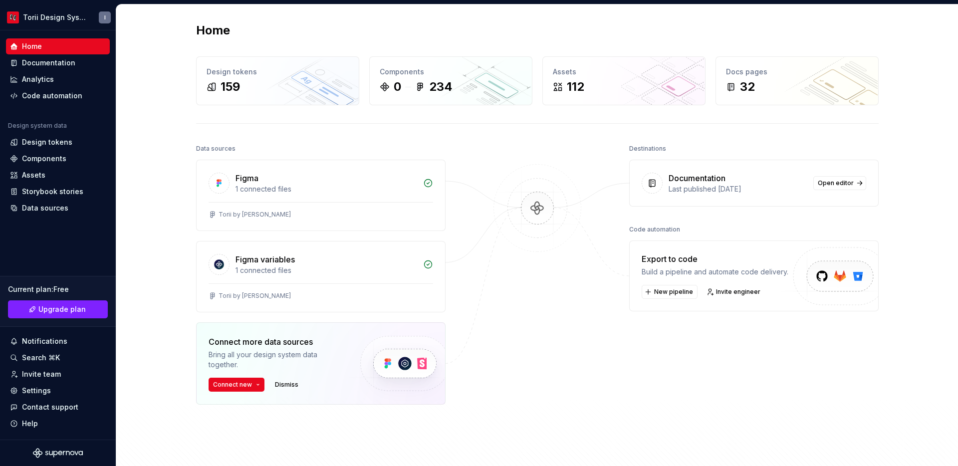
click at [167, 134] on div "Home Design tokens 159 Components 0 234 Assets 112 Docs pages 32 Data sources F…" at bounding box center [537, 258] width 842 height 508
click at [45, 60] on div "Documentation" at bounding box center [48, 63] width 53 height 10
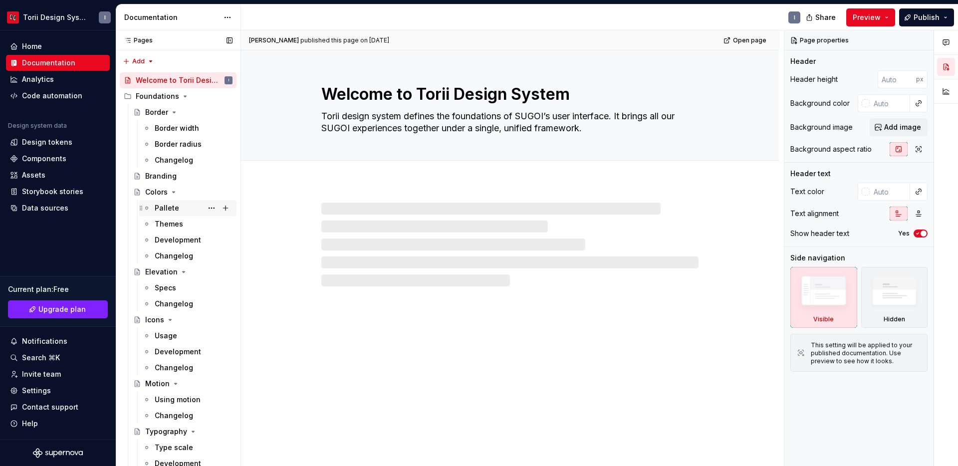
click at [171, 210] on div "Pallete" at bounding box center [167, 208] width 24 height 10
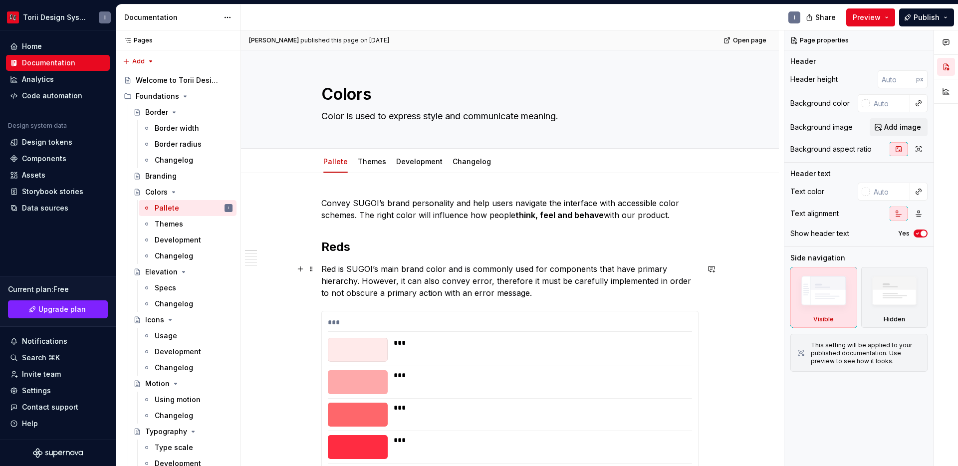
scroll to position [80, 0]
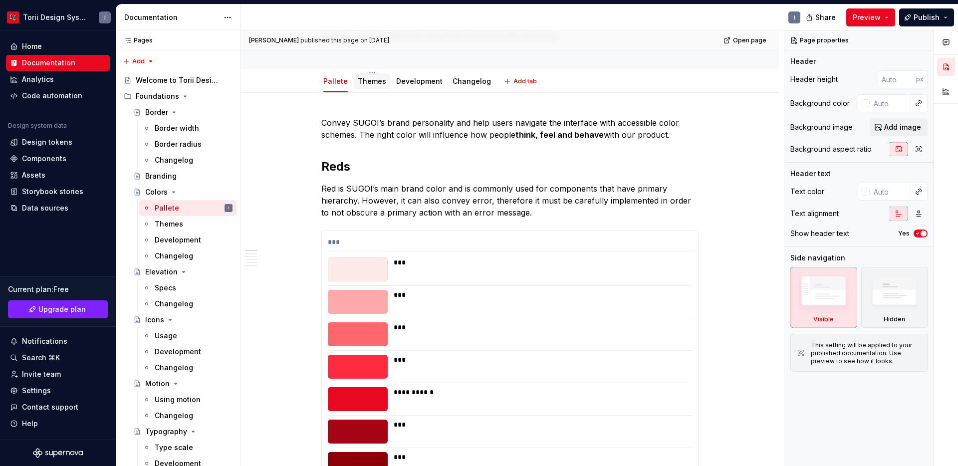
click at [370, 82] on link "Themes" at bounding box center [372, 81] width 28 height 8
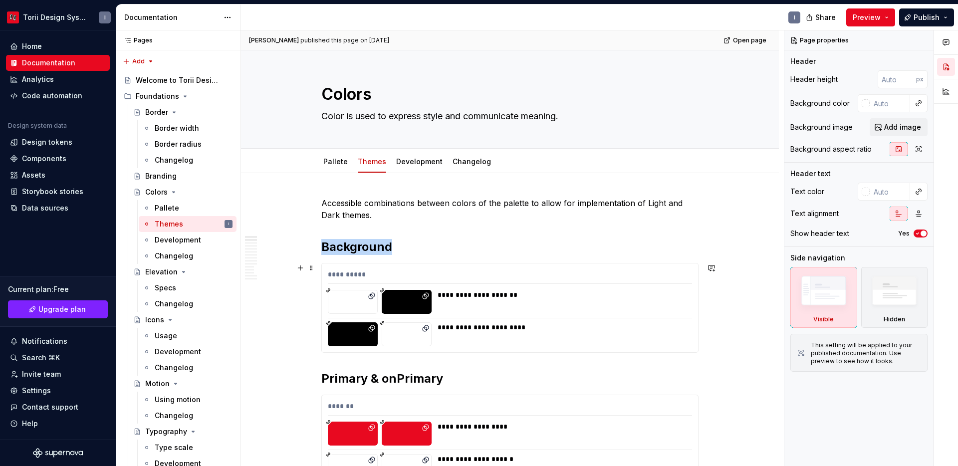
click at [382, 292] on icon at bounding box center [382, 290] width 5 height 5
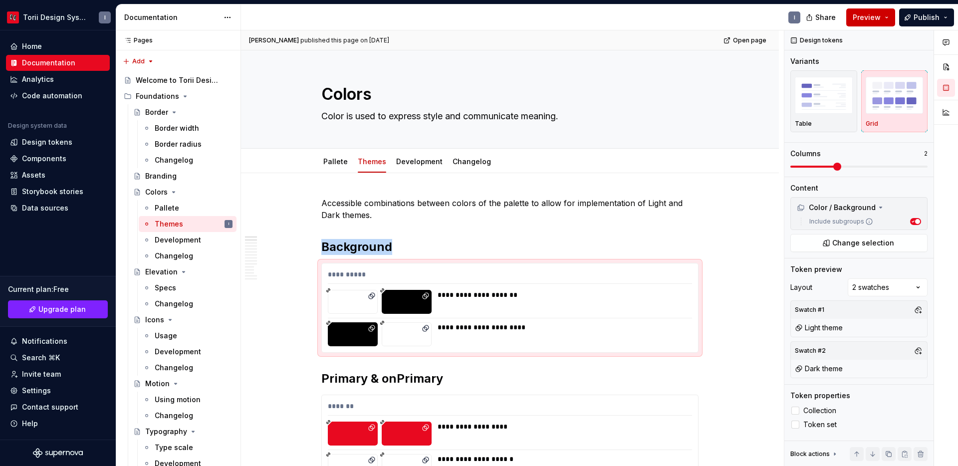
click at [893, 15] on button "Preview" at bounding box center [870, 17] width 49 height 18
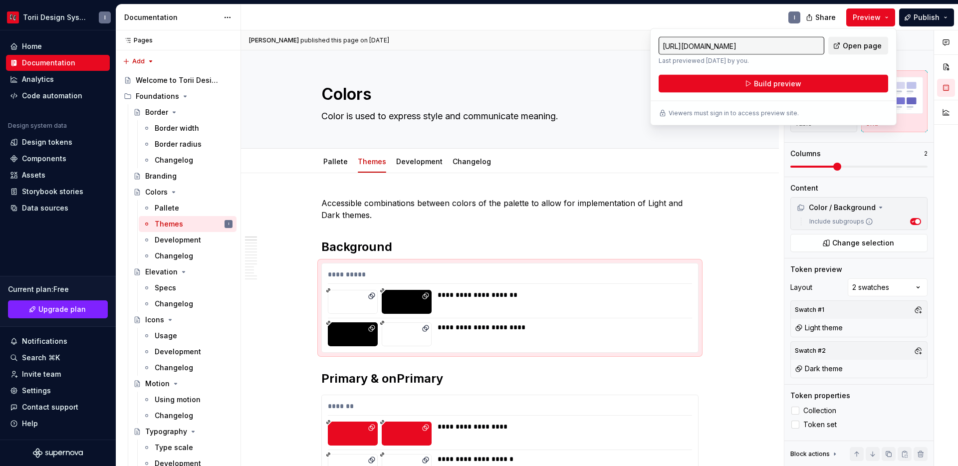
click at [852, 47] on span "Open page" at bounding box center [862, 46] width 39 height 10
type textarea "*"
